Goal: Information Seeking & Learning: Learn about a topic

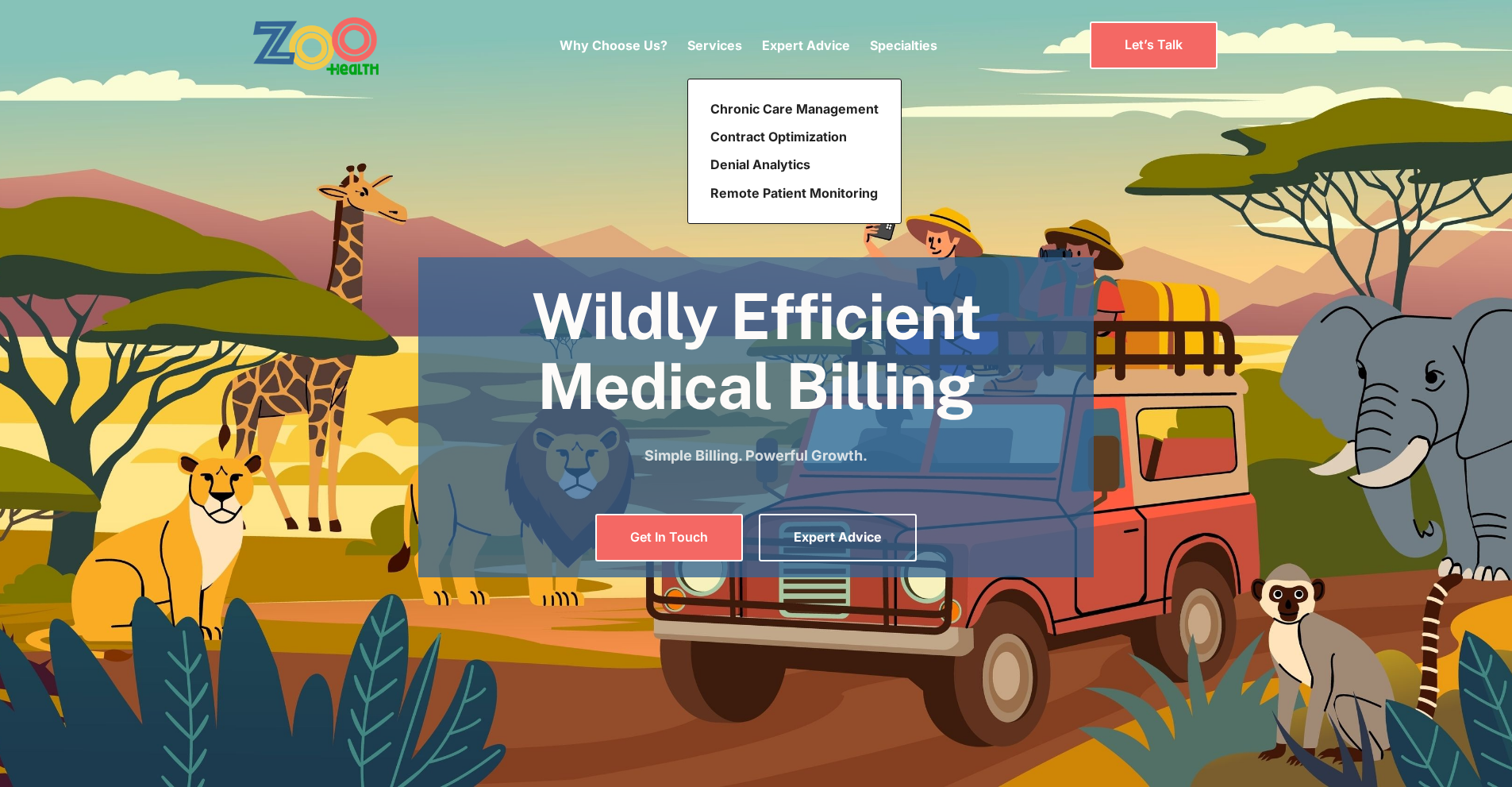
click at [707, 43] on p "Services" at bounding box center [715, 46] width 54 height 19
click at [734, 107] on link "Chronic Care Management" at bounding box center [794, 109] width 181 height 28
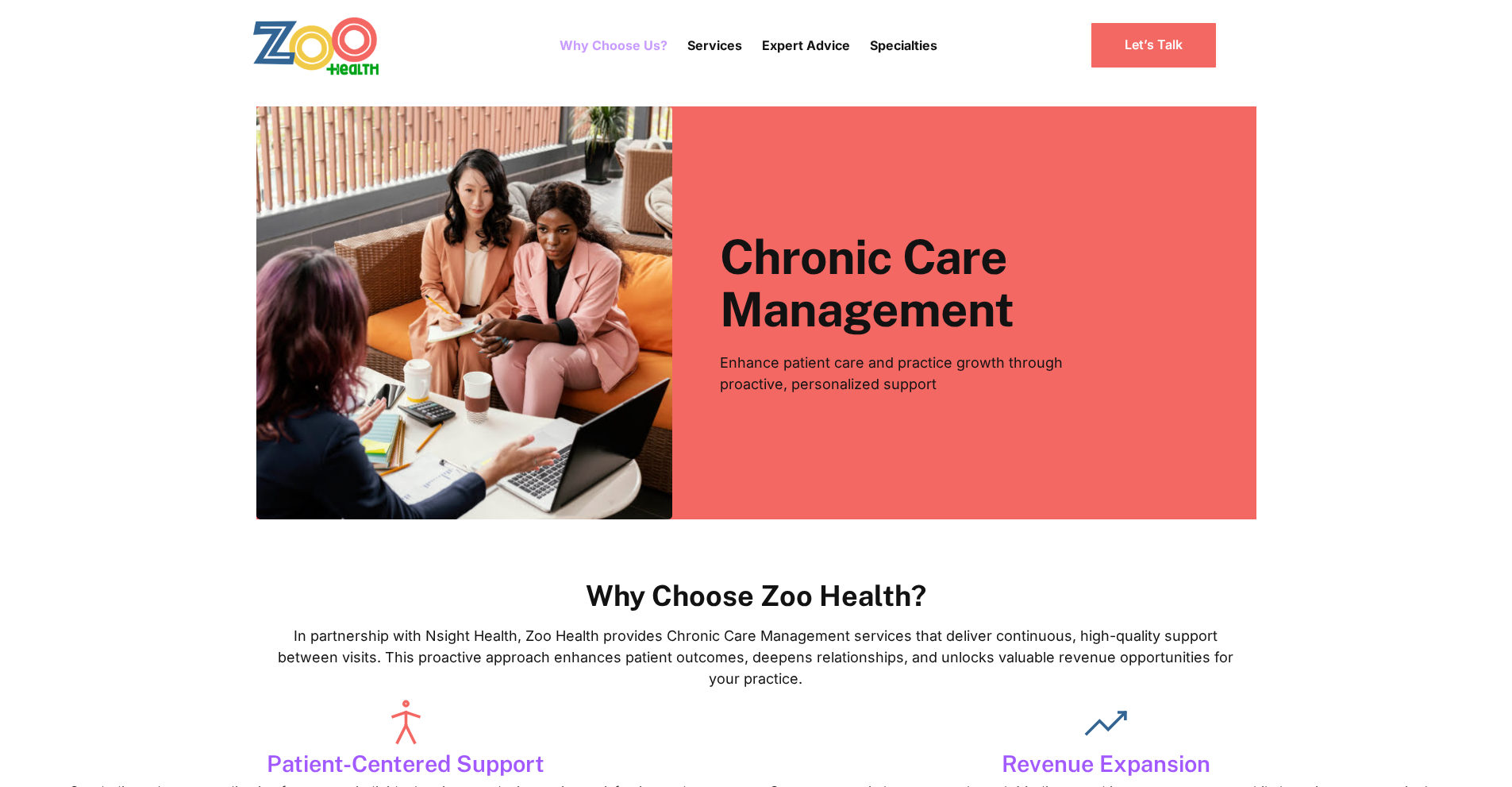
click at [628, 51] on link "Why Choose Us?" at bounding box center [613, 46] width 108 height 45
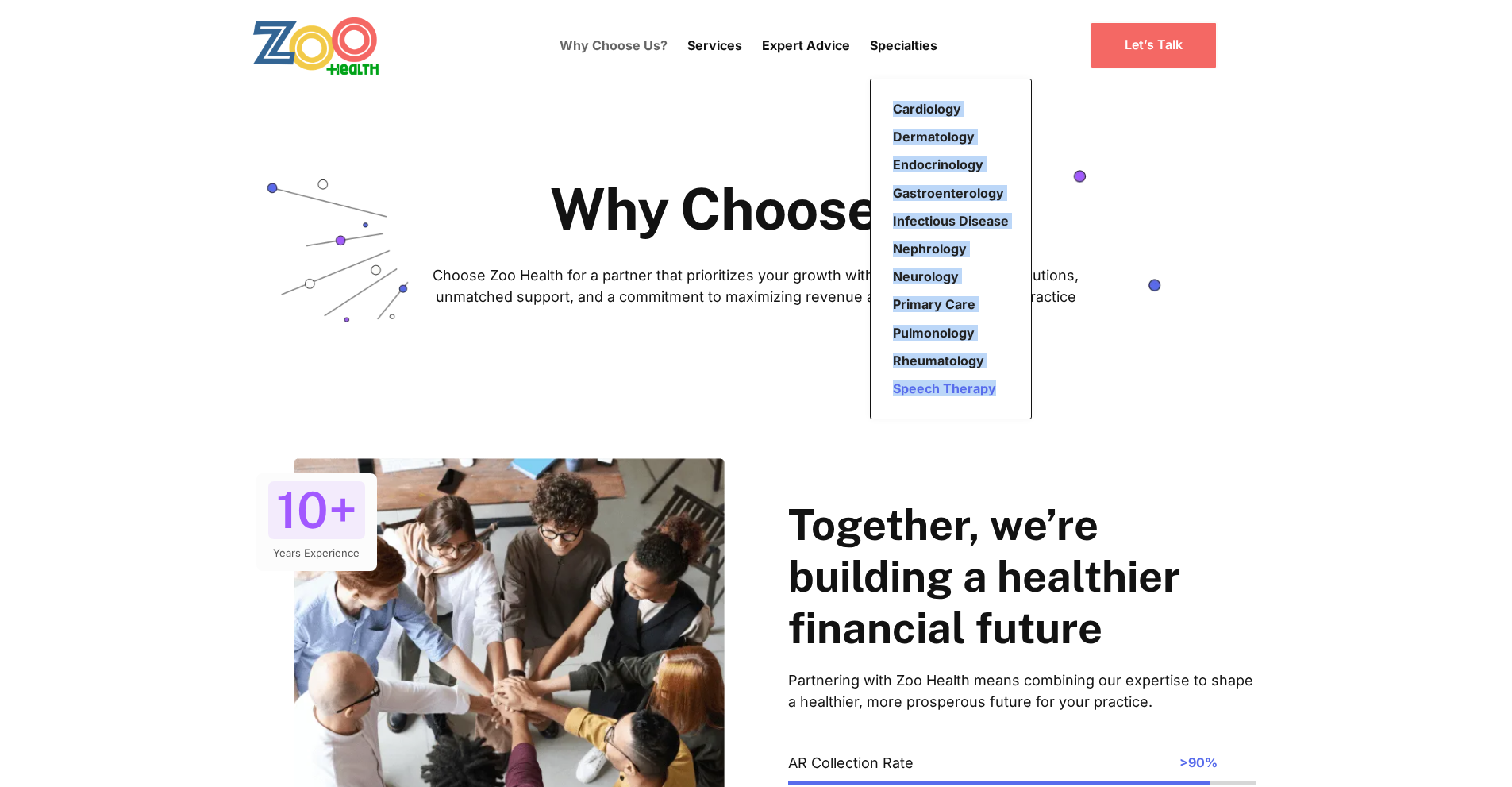
drag, startPoint x: 882, startPoint y: 107, endPoint x: 1000, endPoint y: 390, distance: 306.6
click at [1000, 390] on nav "Cardiology Dermatology Endocrinology Gastroenterology Infectious Disease Nephro…" at bounding box center [951, 249] width 162 height 341
copy div "Cardiology Dermatology Endocrinology Gastroenterology Infectious Disease Nephro…"
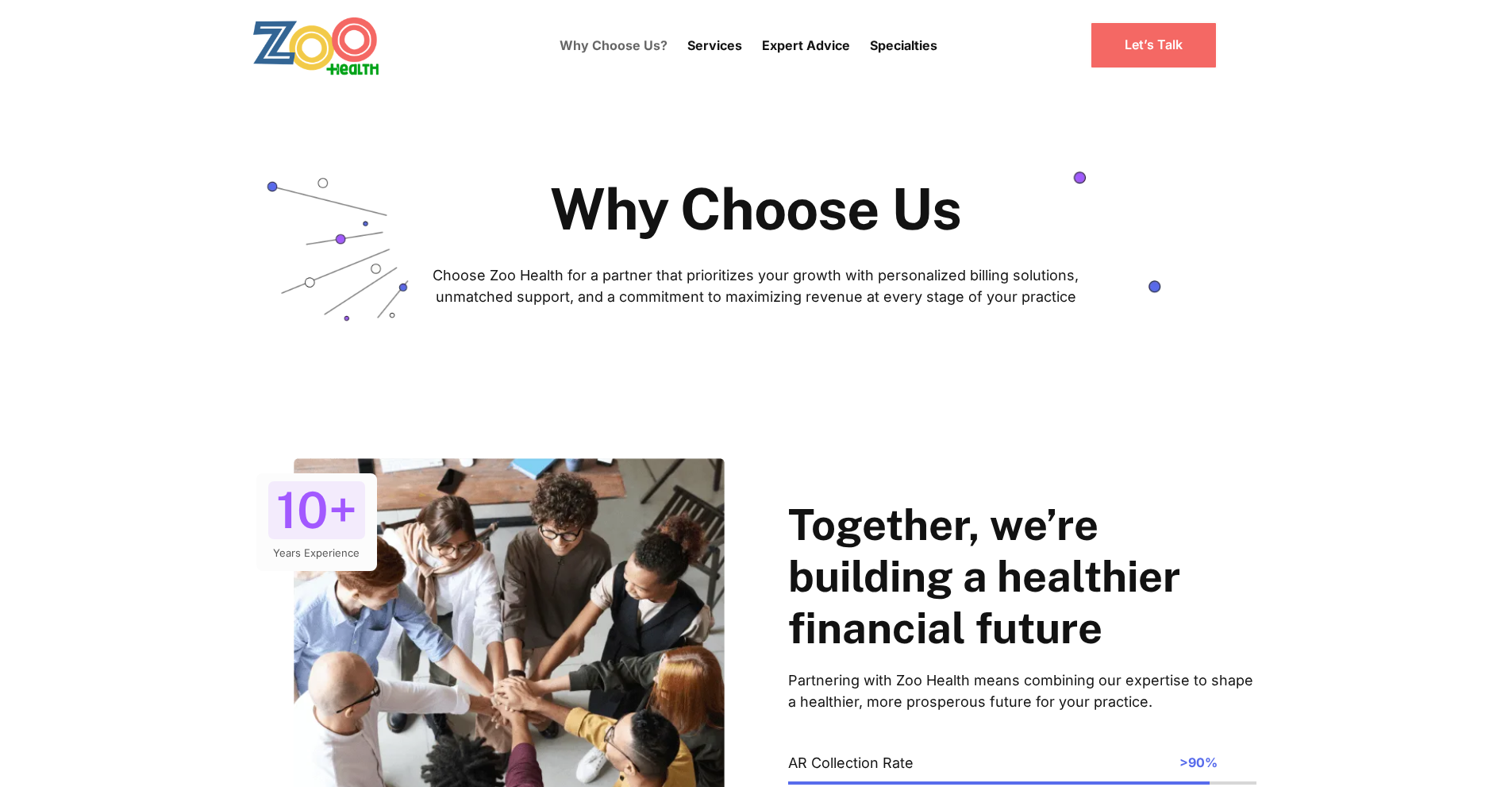
click at [809, 94] on div "Why Choose Us Choose Zoo Health for a partner that prioritizes your growth with…" at bounding box center [756, 219] width 1512 height 257
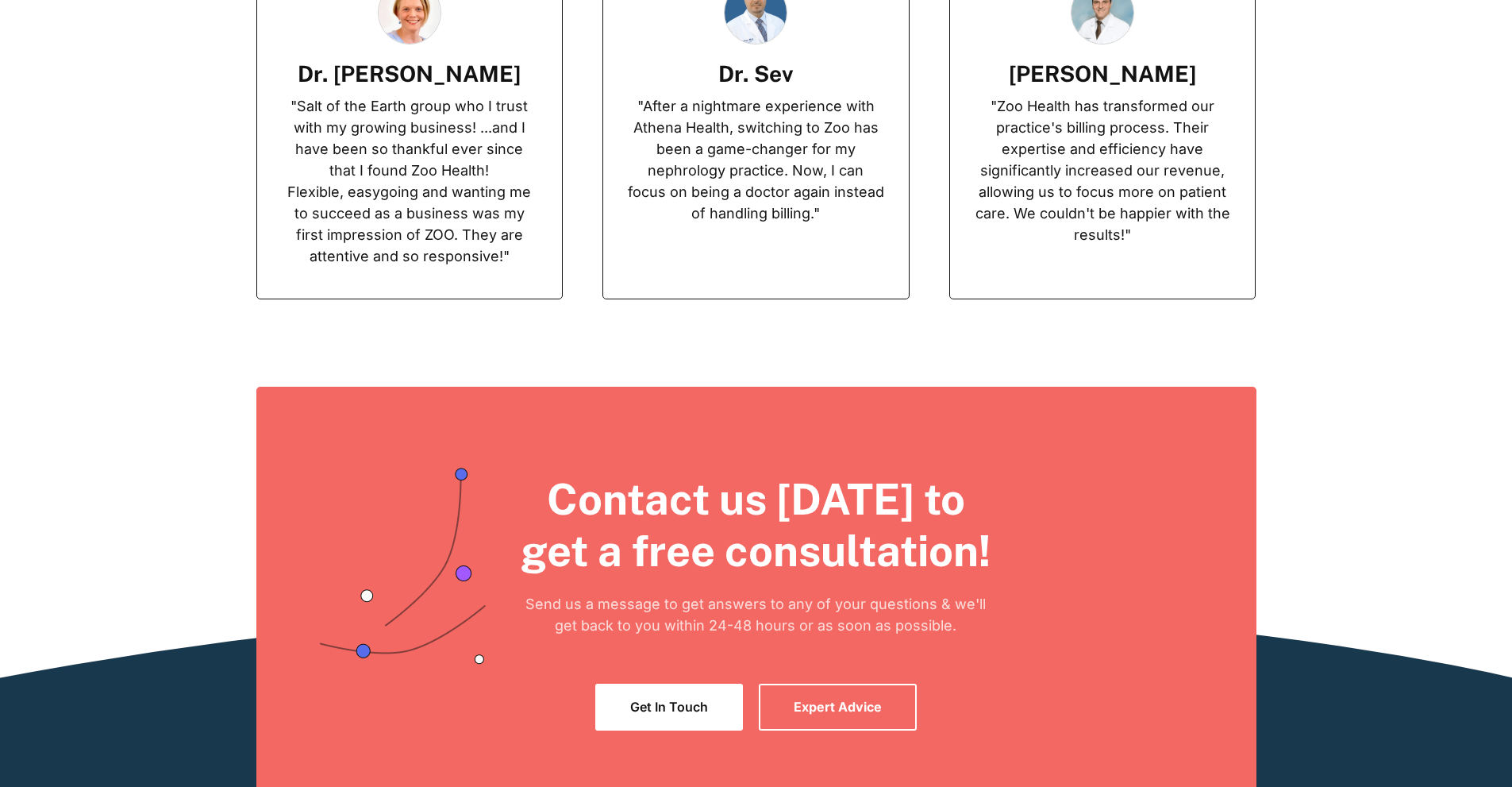
scroll to position [3654, 0]
